Goal: Navigation & Orientation: Find specific page/section

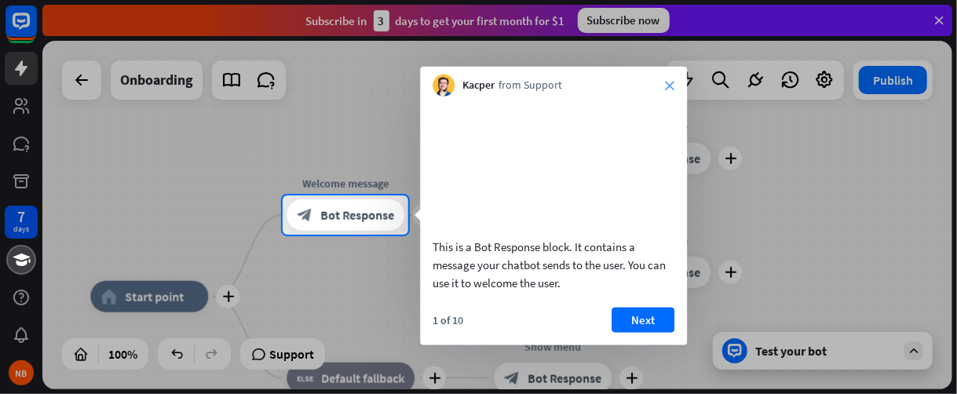
click at [667, 89] on icon "close" at bounding box center [669, 85] width 9 height 9
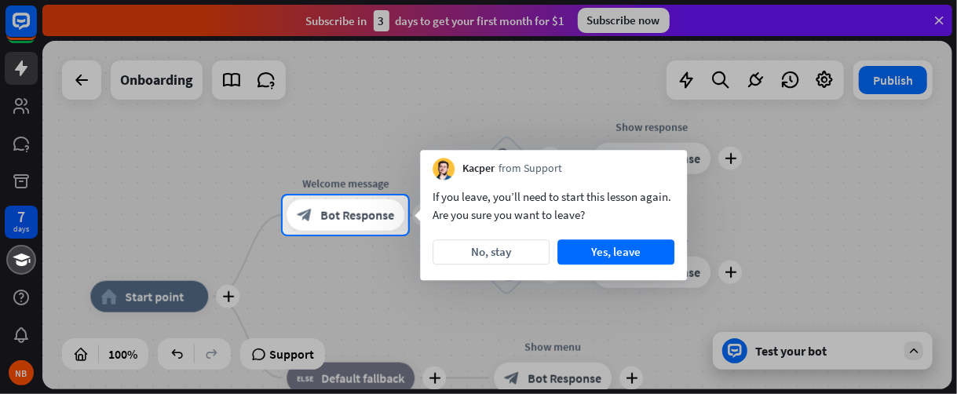
click at [938, 21] on div at bounding box center [478, 98] width 957 height 196
click at [509, 251] on button "No, stay" at bounding box center [491, 252] width 117 height 25
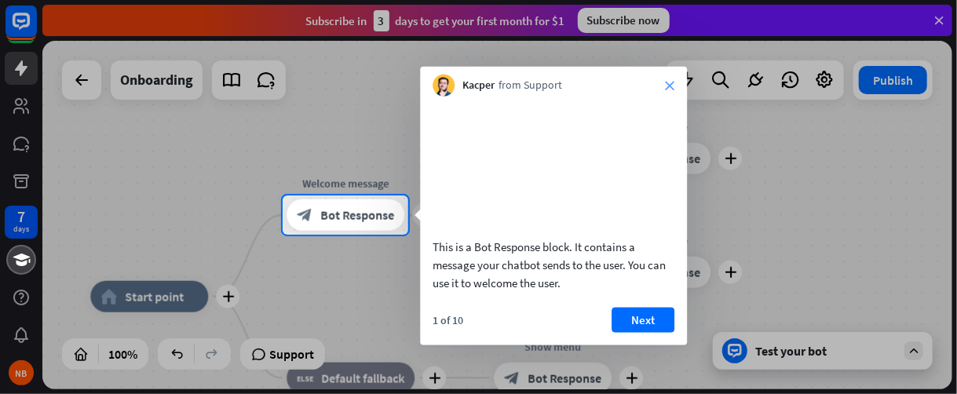
click at [670, 86] on icon "close" at bounding box center [669, 85] width 9 height 9
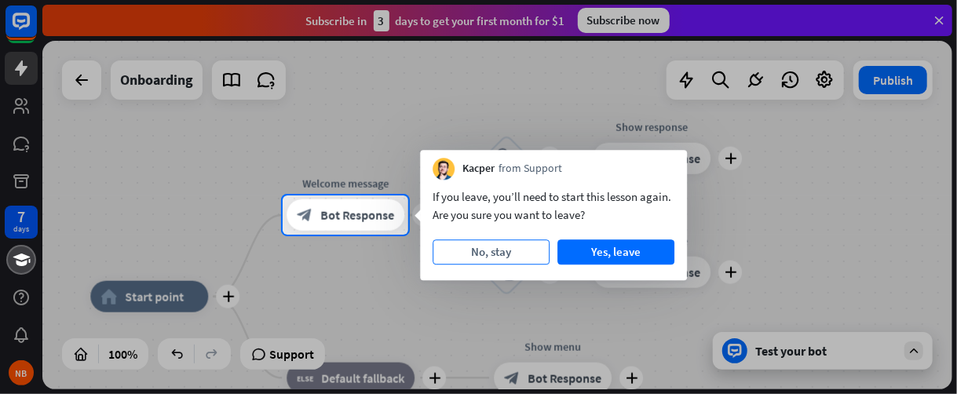
click at [493, 252] on button "No, stay" at bounding box center [491, 252] width 117 height 25
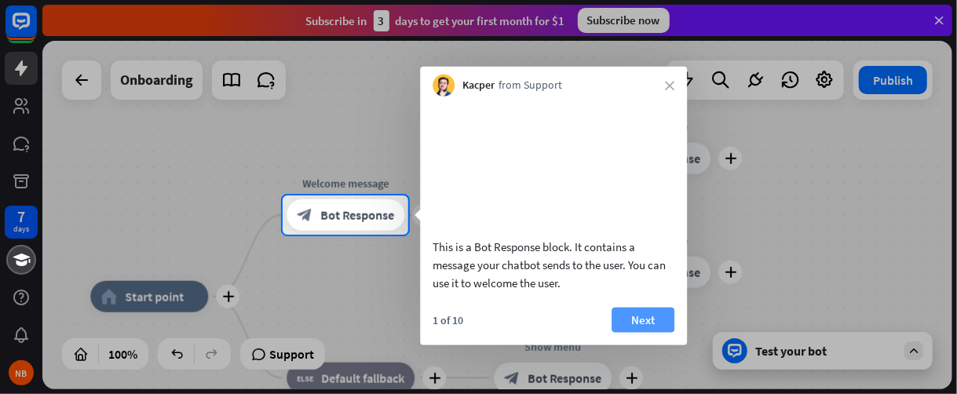
click at [639, 332] on button "Next" at bounding box center [643, 319] width 63 height 25
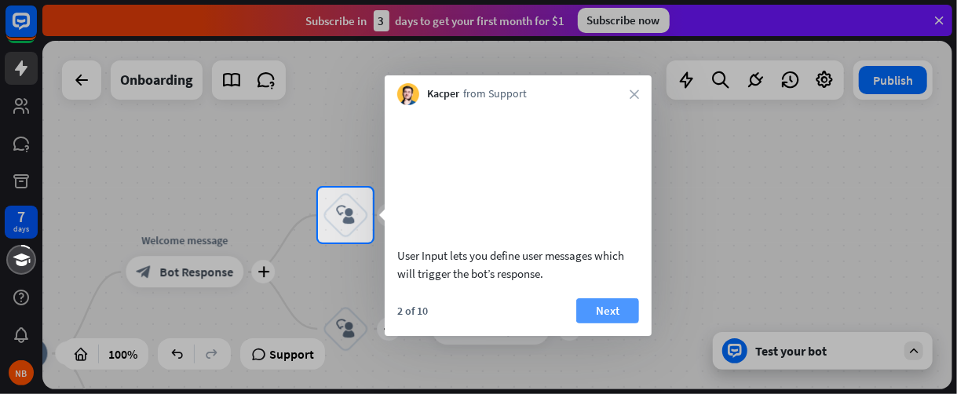
click at [618, 324] on button "Next" at bounding box center [607, 310] width 63 height 25
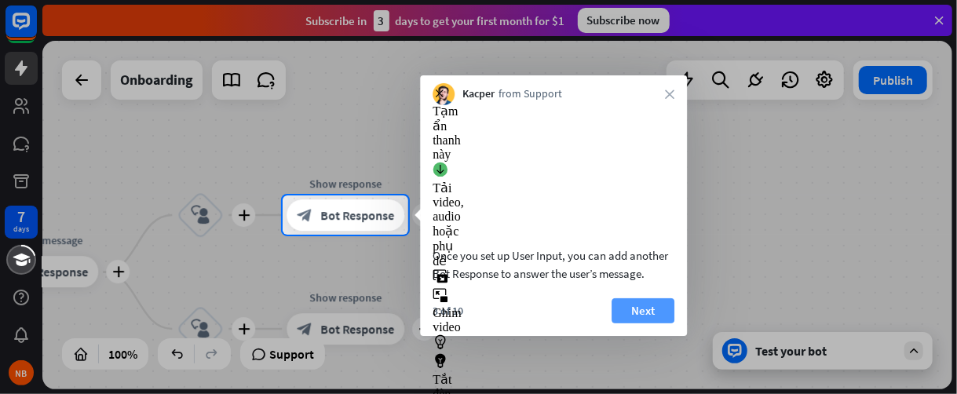
click at [629, 324] on button "Next" at bounding box center [643, 310] width 63 height 25
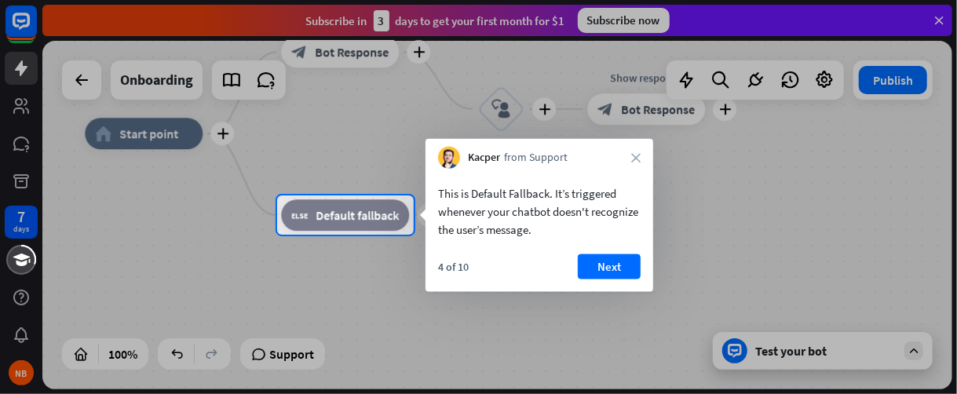
click at [602, 241] on div "This is Default Fallback. It’s triggered whenever your chatbot doesn't recogniz…" at bounding box center [540, 208] width 228 height 78
click at [602, 262] on button "Next" at bounding box center [609, 266] width 63 height 25
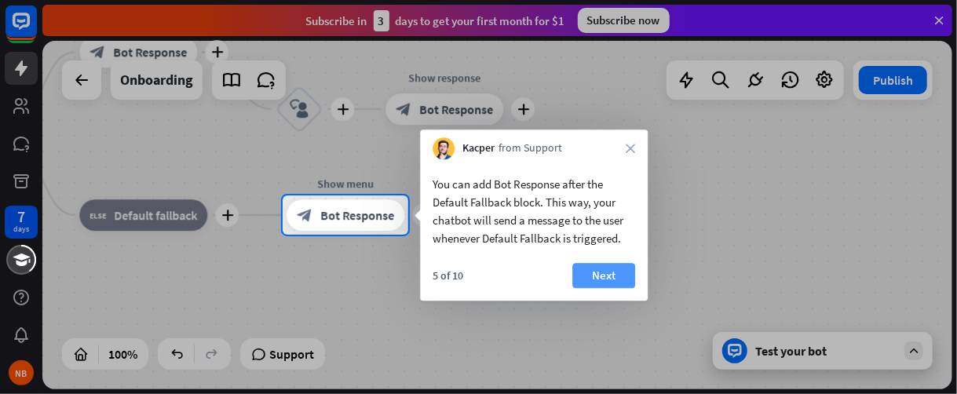
click at [584, 276] on button "Next" at bounding box center [603, 275] width 63 height 25
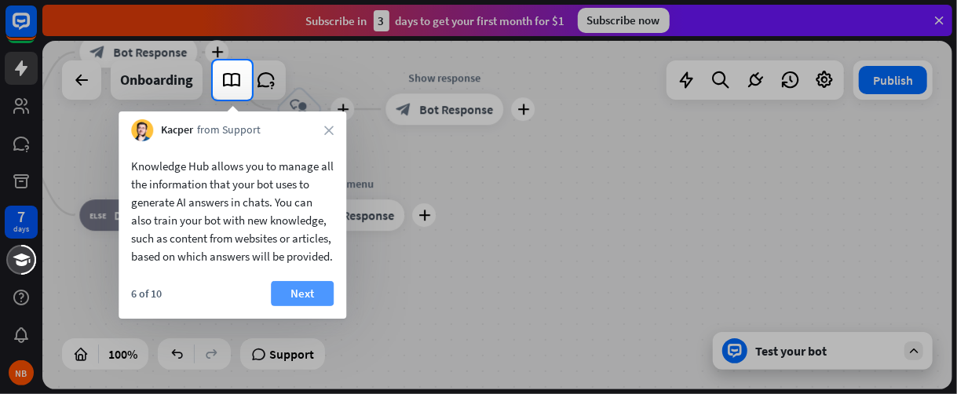
click at [326, 304] on button "Next" at bounding box center [302, 293] width 63 height 25
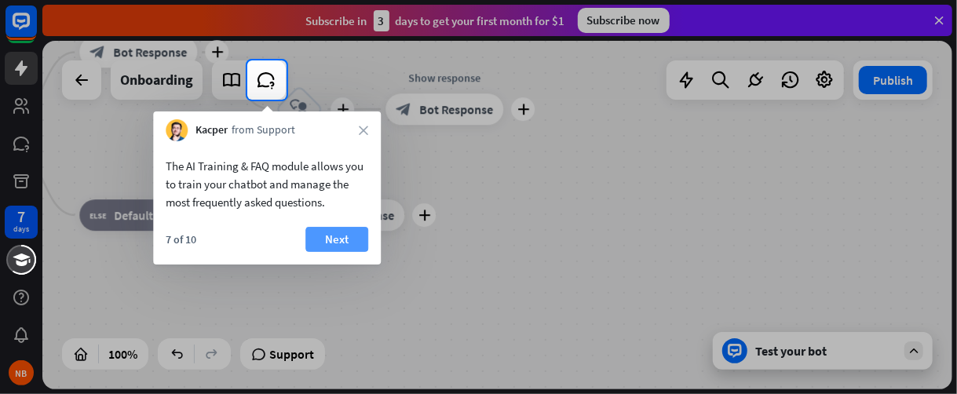
click at [339, 240] on button "Next" at bounding box center [336, 239] width 63 height 25
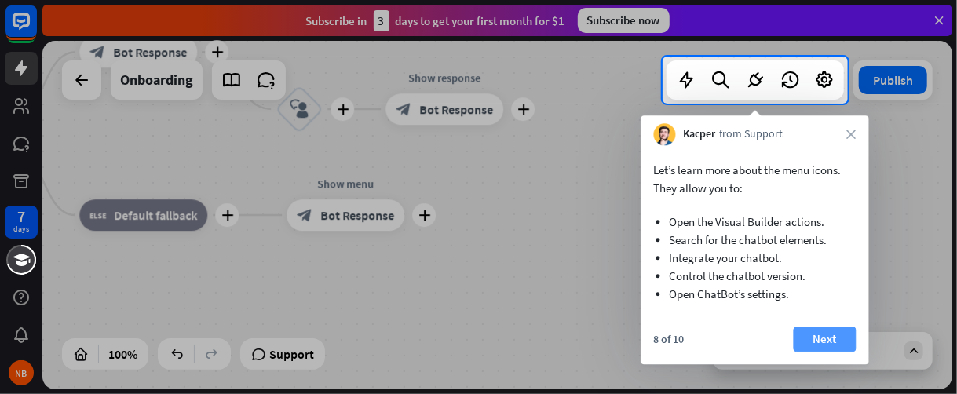
click at [818, 340] on button "Next" at bounding box center [825, 339] width 63 height 25
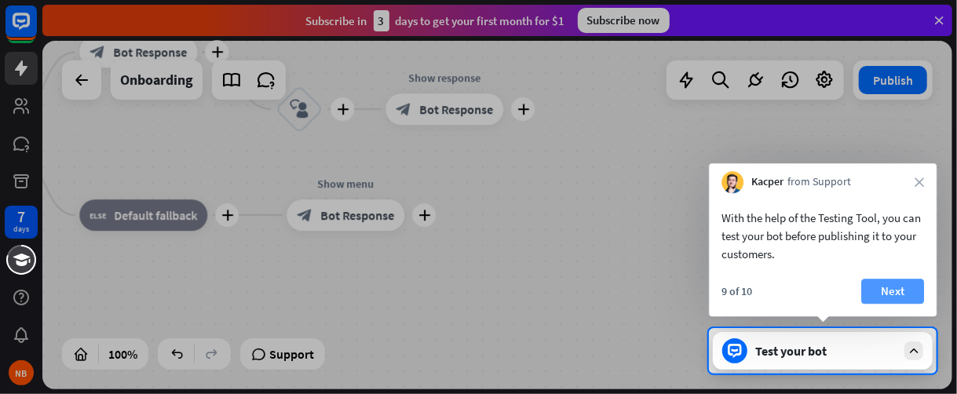
click at [906, 296] on button "Next" at bounding box center [892, 291] width 63 height 25
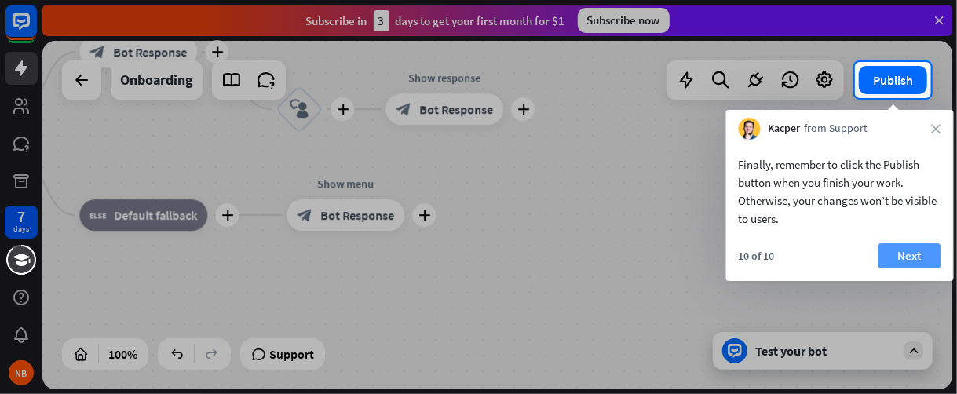
click at [913, 250] on button "Next" at bounding box center [910, 255] width 63 height 25
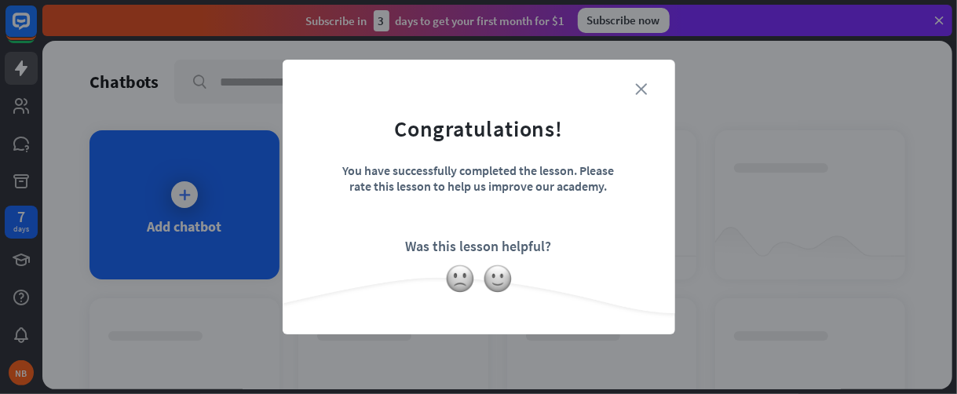
click at [641, 86] on icon "close" at bounding box center [642, 89] width 12 height 12
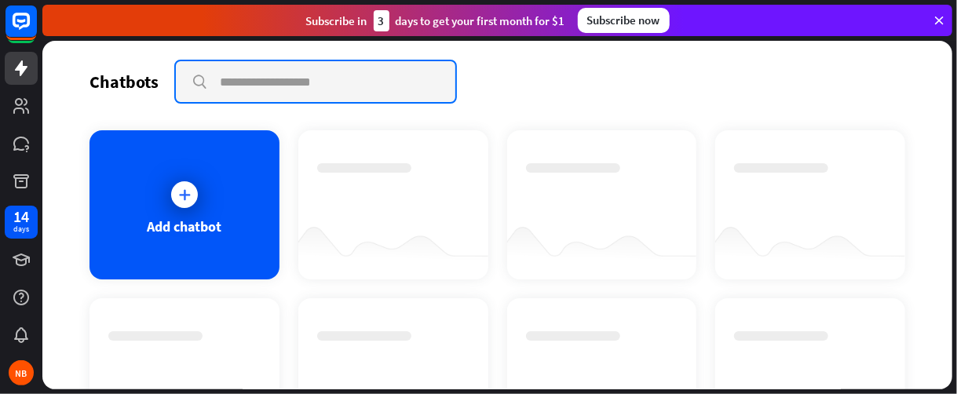
click at [243, 79] on input "text" at bounding box center [316, 81] width 280 height 41
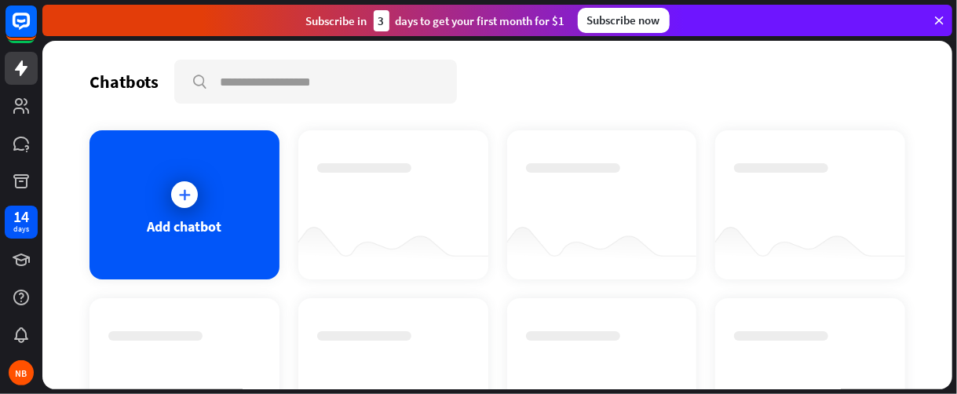
click at [938, 17] on icon at bounding box center [939, 20] width 14 height 14
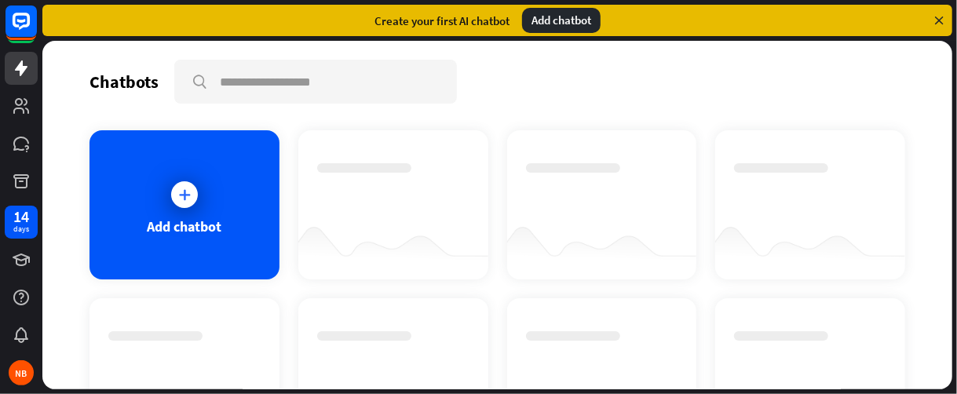
click at [939, 20] on icon at bounding box center [939, 20] width 14 height 14
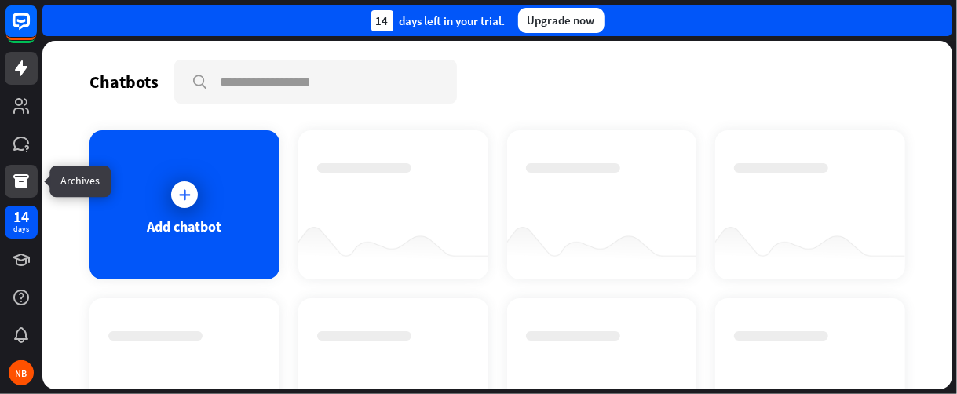
click at [8, 184] on link at bounding box center [21, 181] width 33 height 33
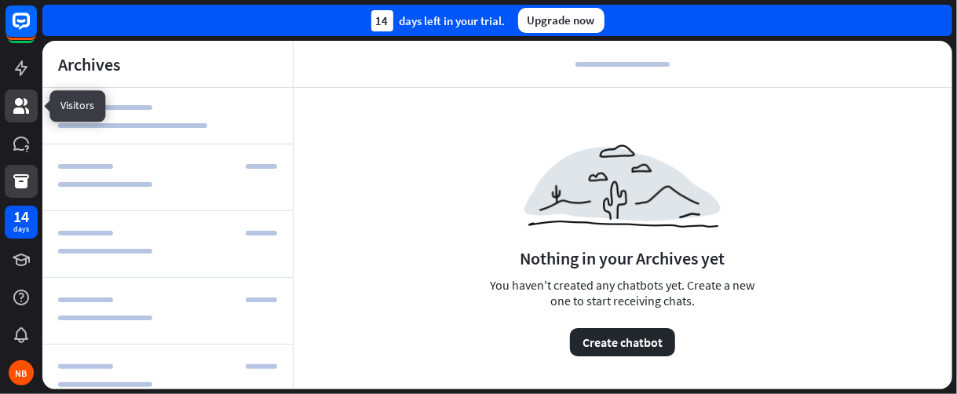
click at [22, 112] on icon at bounding box center [21, 106] width 16 height 16
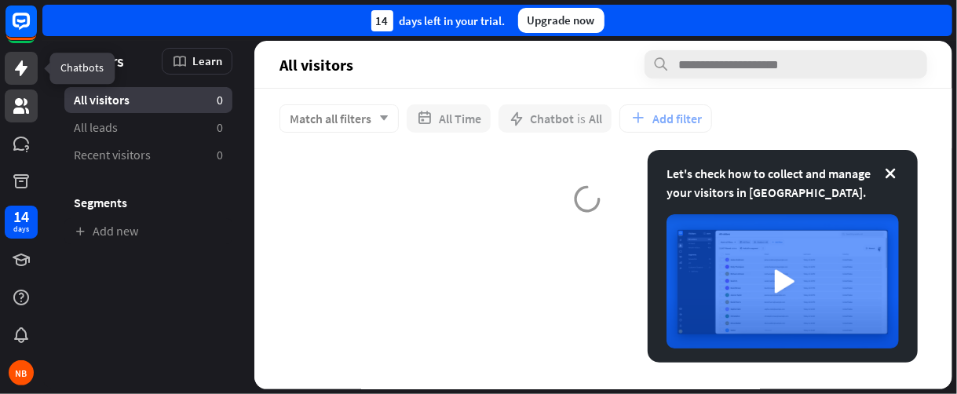
click at [21, 65] on icon at bounding box center [21, 68] width 13 height 16
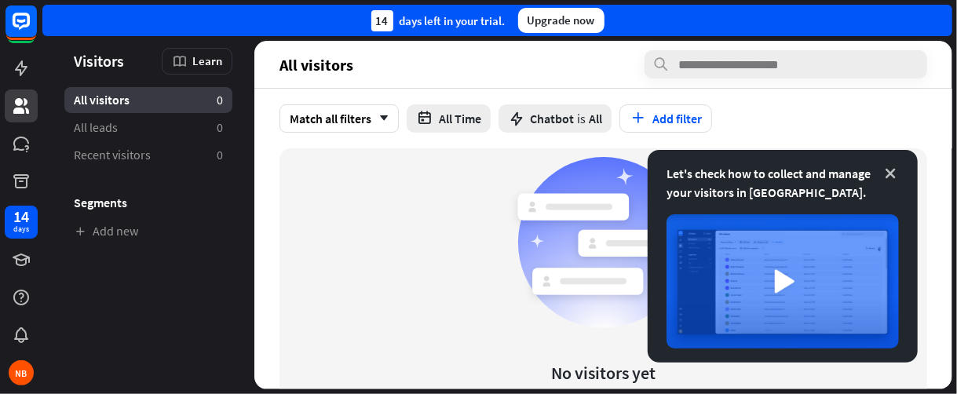
click at [887, 174] on icon at bounding box center [891, 174] width 16 height 16
